Goal: Information Seeking & Learning: Learn about a topic

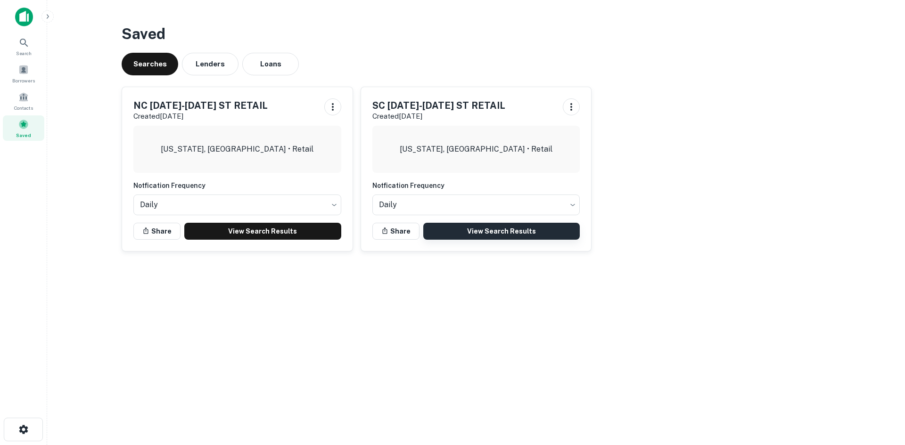
click at [512, 229] on link "View Search Results" at bounding box center [501, 231] width 157 height 17
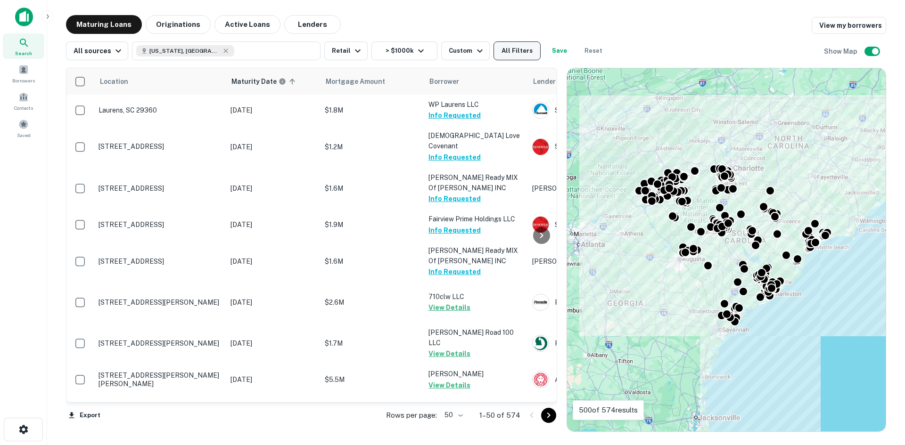
click at [519, 55] on button "All Filters" at bounding box center [516, 50] width 47 height 19
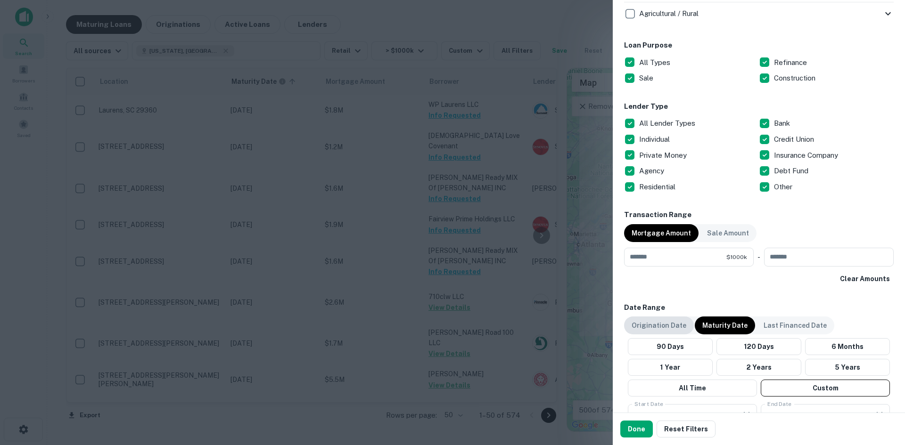
scroll to position [565, 0]
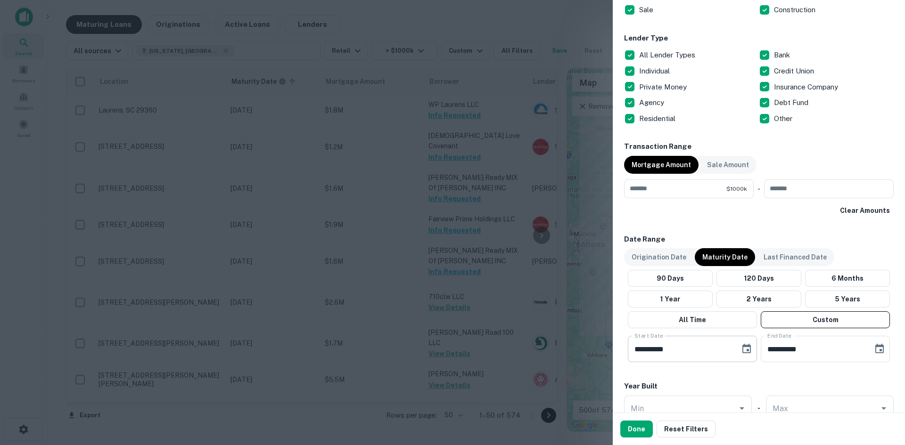
click at [742, 347] on icon "Choose date, selected date is Nov 30, 2025" at bounding box center [746, 348] width 8 height 9
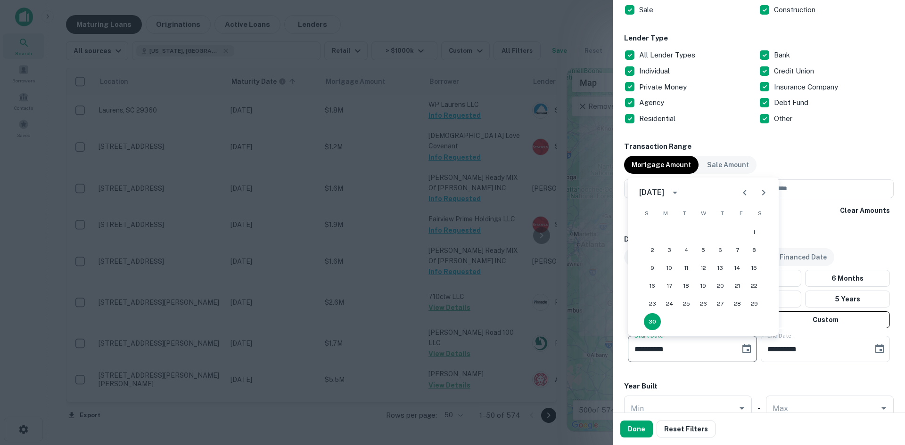
click at [761, 194] on icon "Next month" at bounding box center [763, 192] width 11 height 11
click at [655, 230] on button "1" at bounding box center [652, 232] width 17 height 17
type input "**********"
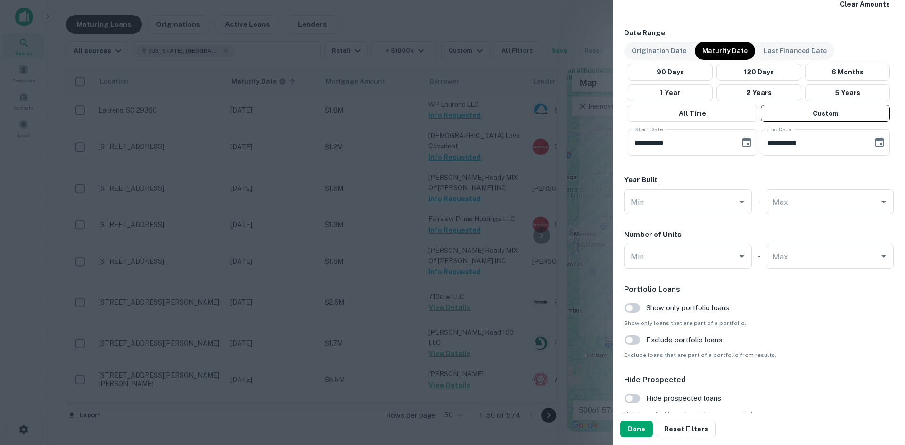
scroll to position [801, 0]
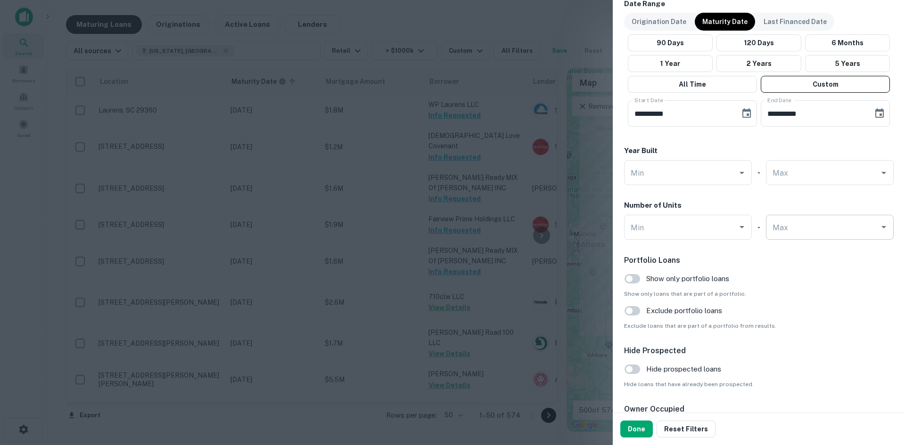
click at [796, 235] on input "Max" at bounding box center [822, 227] width 105 height 16
click at [792, 250] on li "1" at bounding box center [824, 251] width 117 height 17
type input "*"
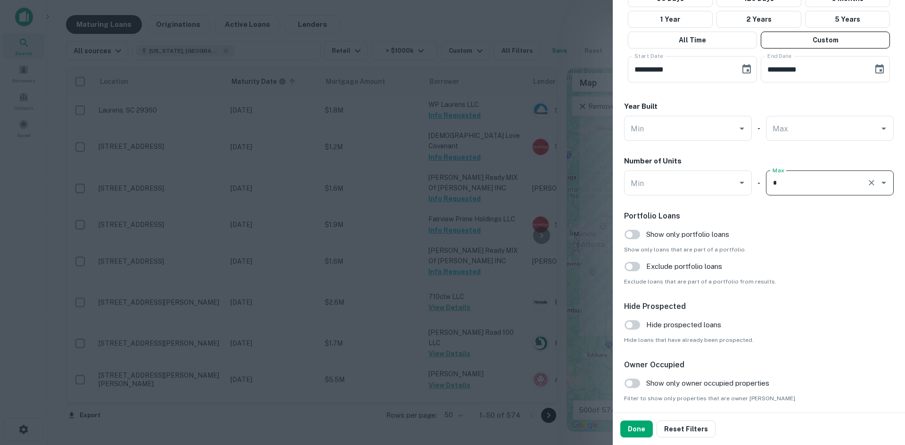
scroll to position [881, 0]
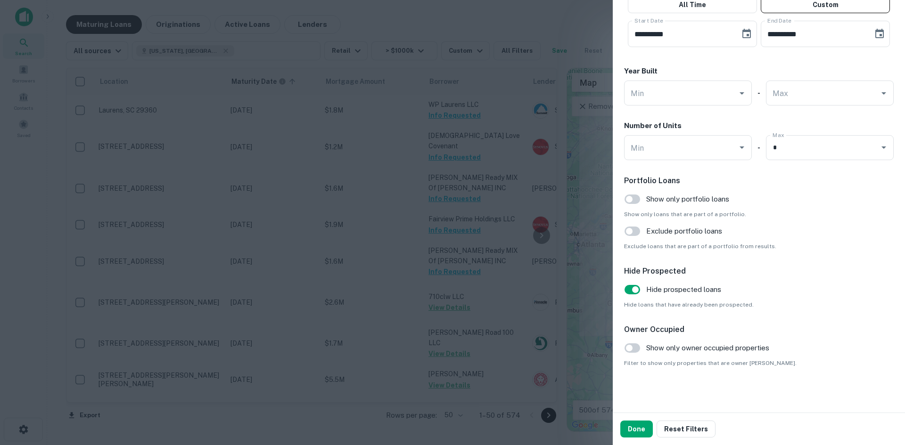
click at [630, 427] on button "Done" at bounding box center [636, 429] width 33 height 17
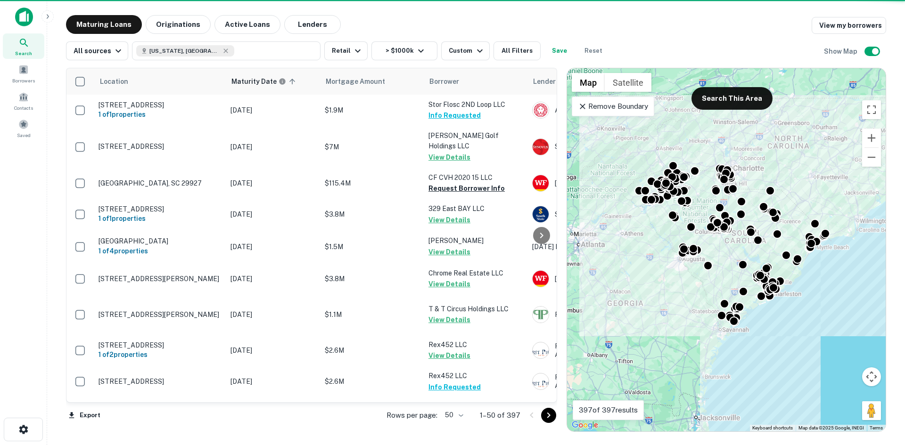
click at [461, 415] on body "Search Borrowers Contacts Saved Maturing Loans Originations Active Loans Lender…" at bounding box center [452, 222] width 905 height 445
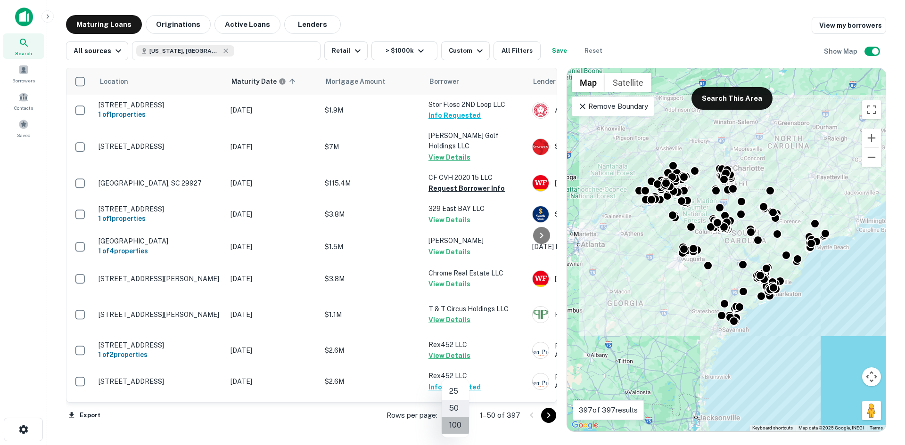
click at [449, 429] on li "100" at bounding box center [454, 425] width 27 height 17
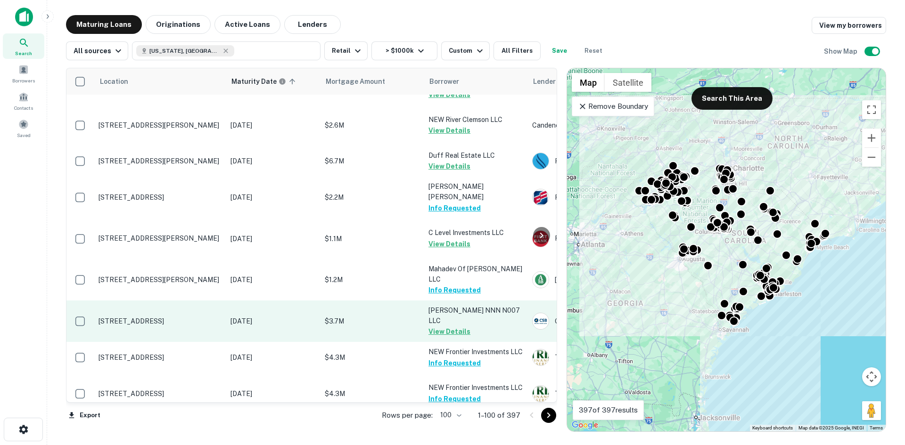
scroll to position [1602, 0]
